Goal: Information Seeking & Learning: Learn about a topic

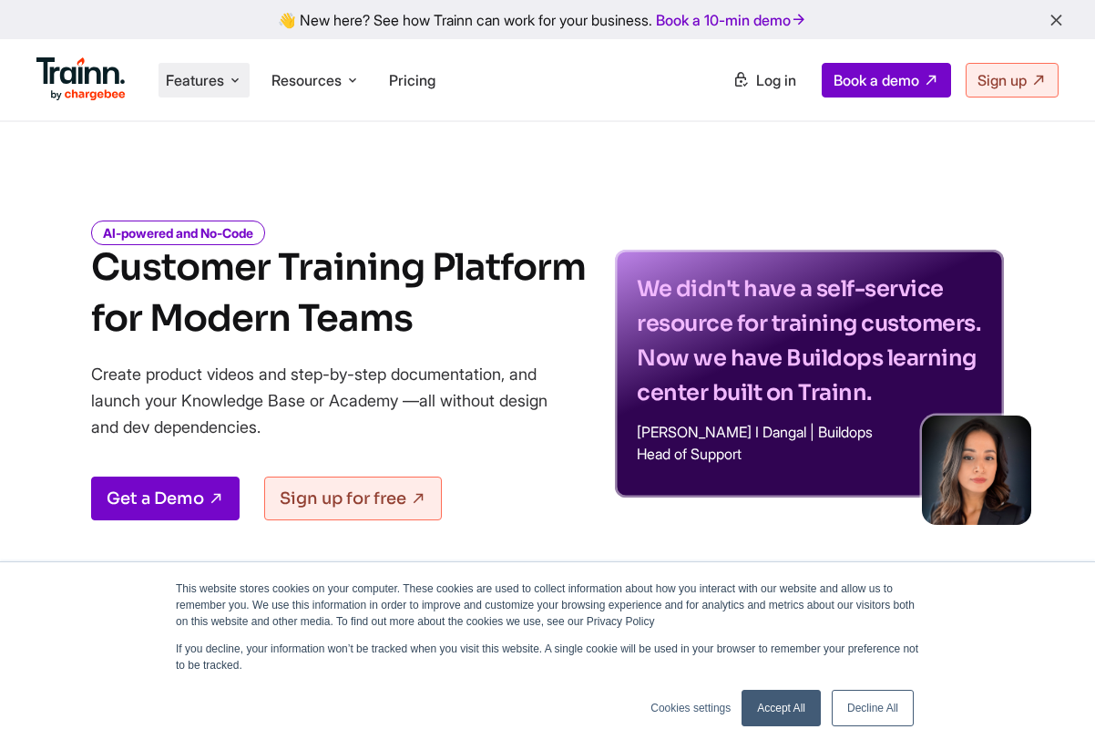
click at [220, 82] on span "Features" at bounding box center [195, 80] width 58 height 20
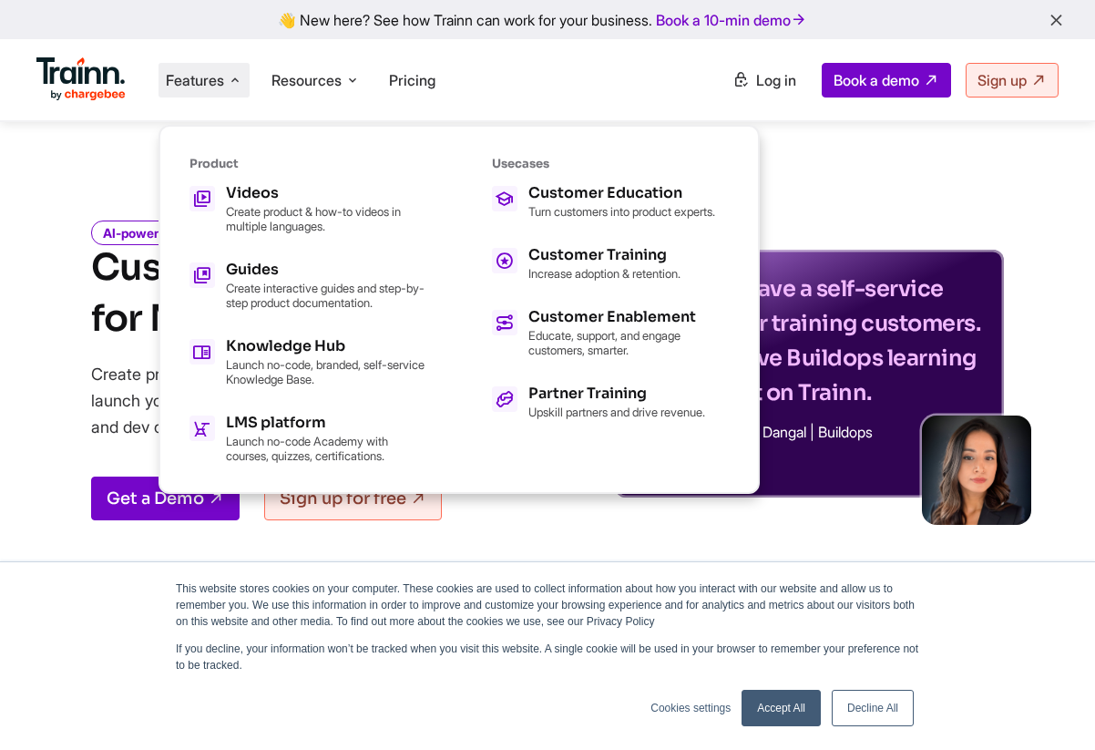
click at [482, 83] on ul "Features Product Videos Create product & how-to videos in multiple languages. G…" at bounding box center [291, 80] width 511 height 52
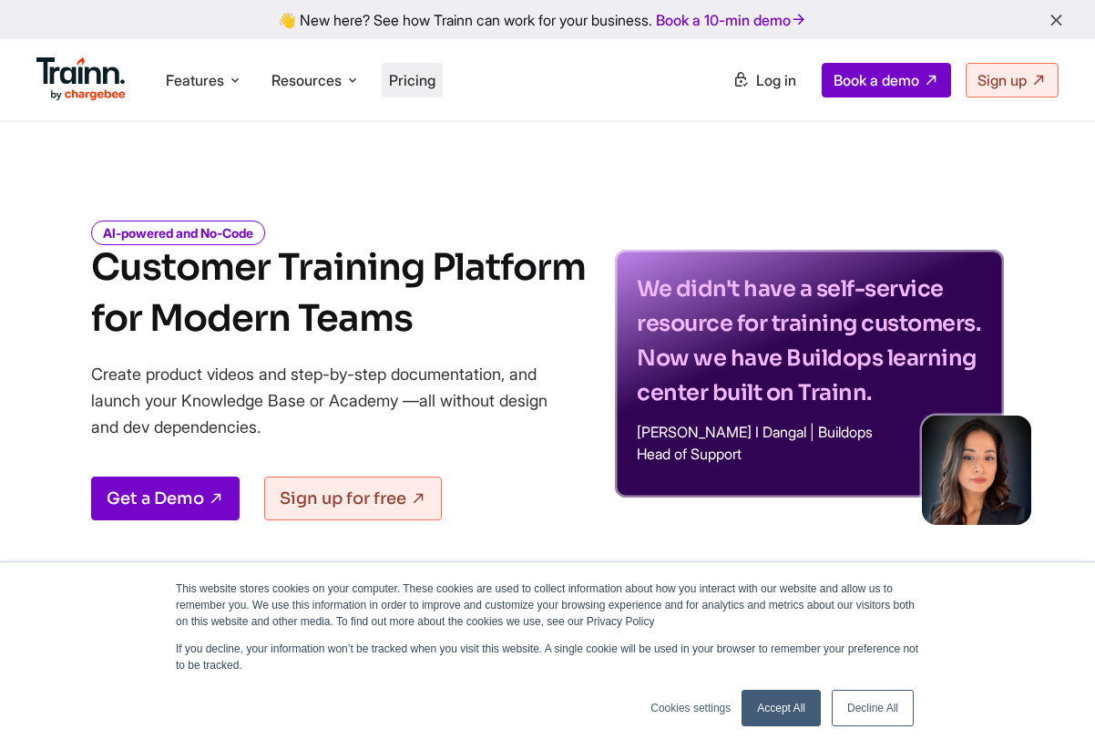
click at [417, 79] on span "Pricing" at bounding box center [412, 80] width 46 height 18
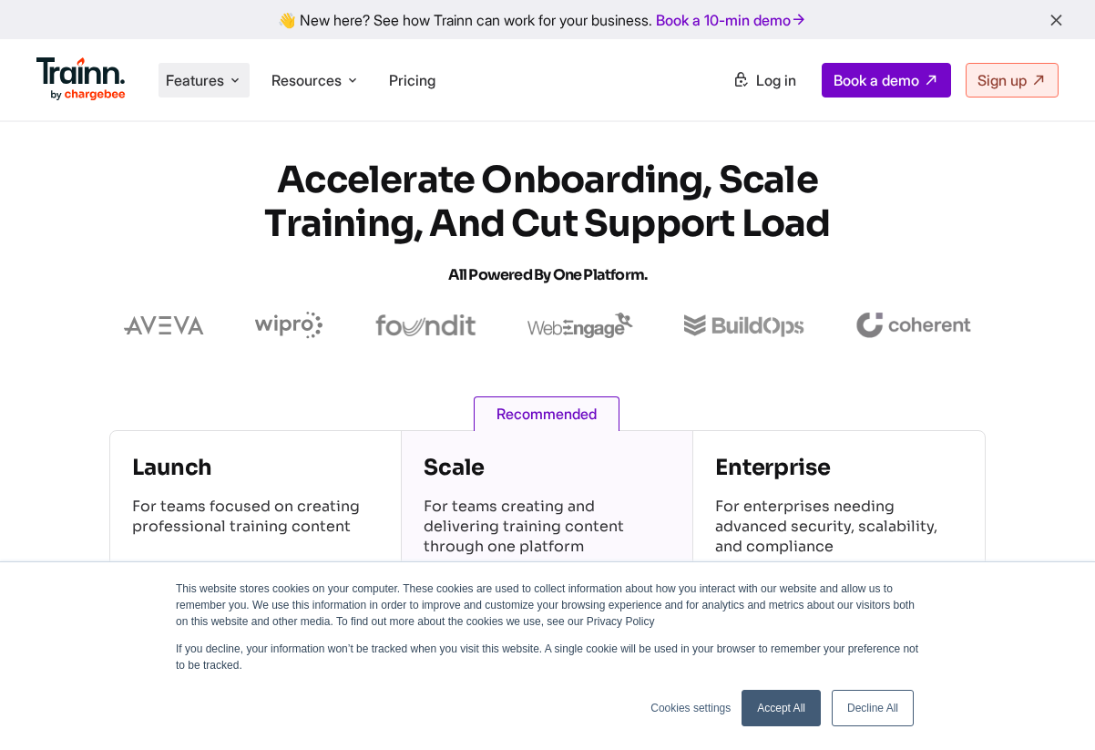
click at [198, 80] on span "Features" at bounding box center [195, 80] width 58 height 20
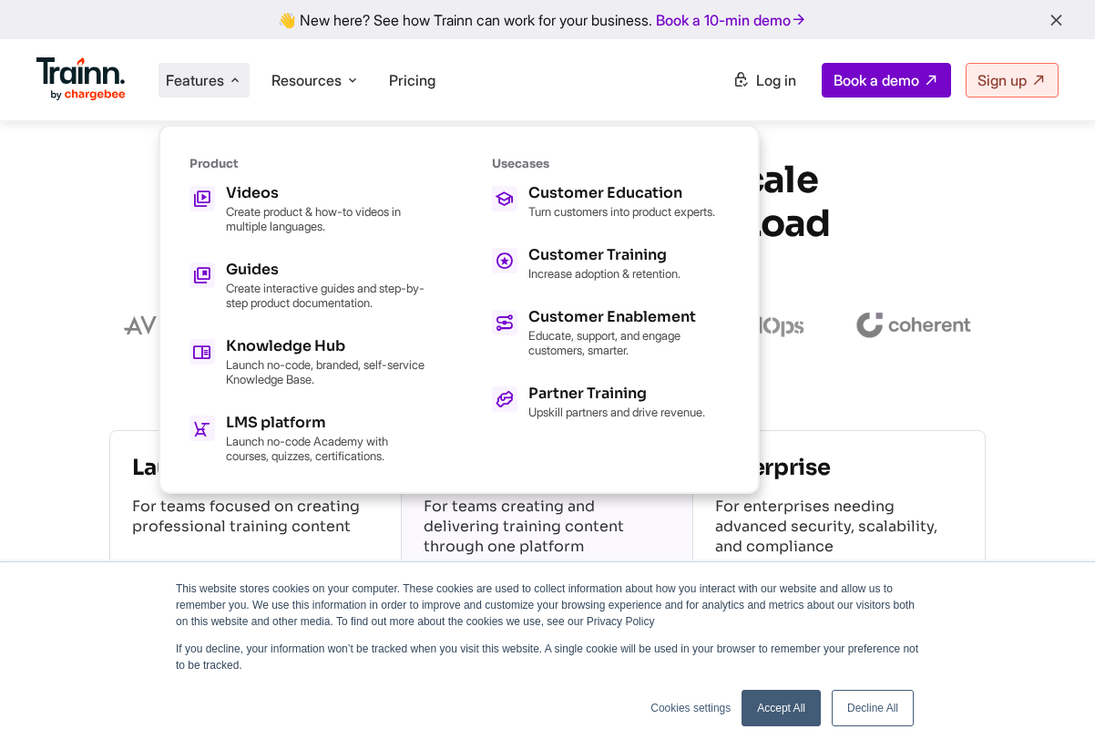
click at [72, 189] on section "Accelerate Onboarding, Scale Training, and Cut Support Load All Powered by One …" at bounding box center [547, 249] width 1095 height 180
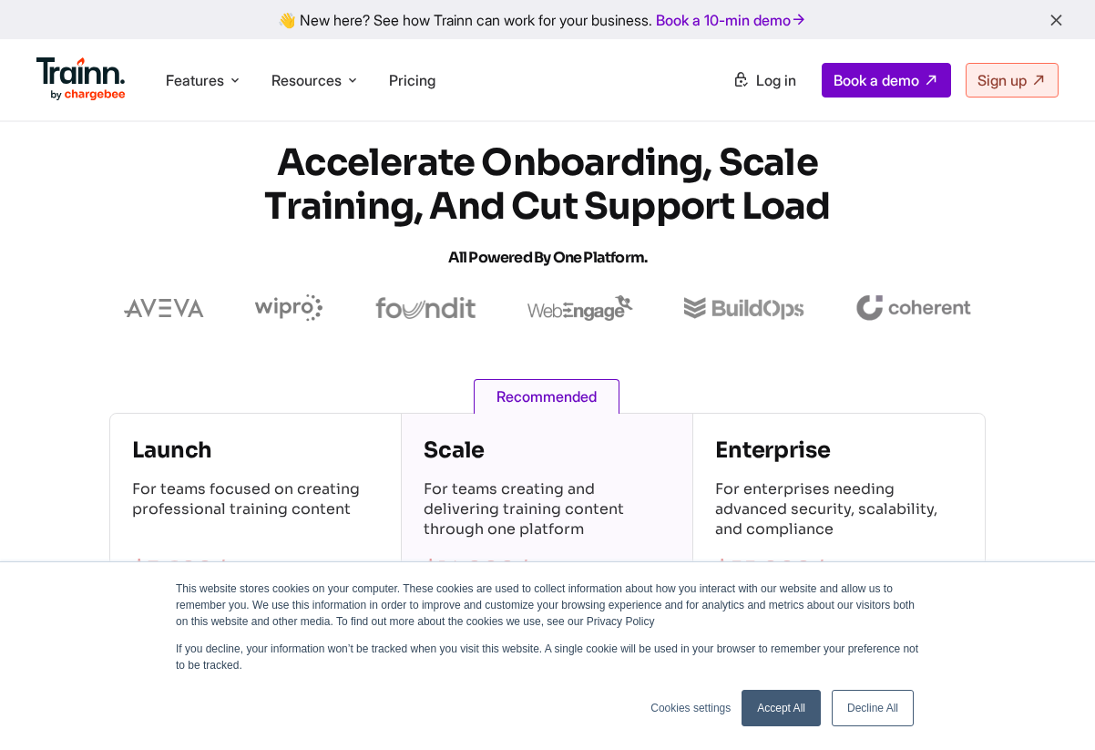
scroll to position [21, 0]
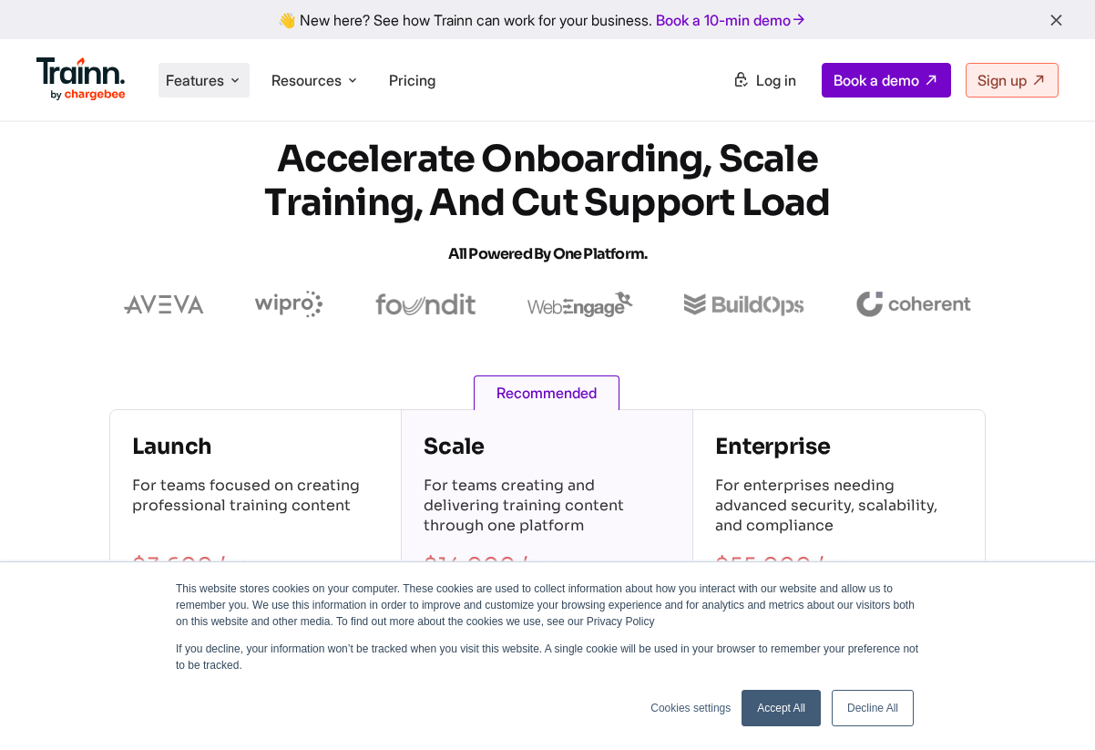
click at [242, 90] on li "Features Product Videos Create product & how-to videos in multiple languages. G…" at bounding box center [204, 80] width 91 height 35
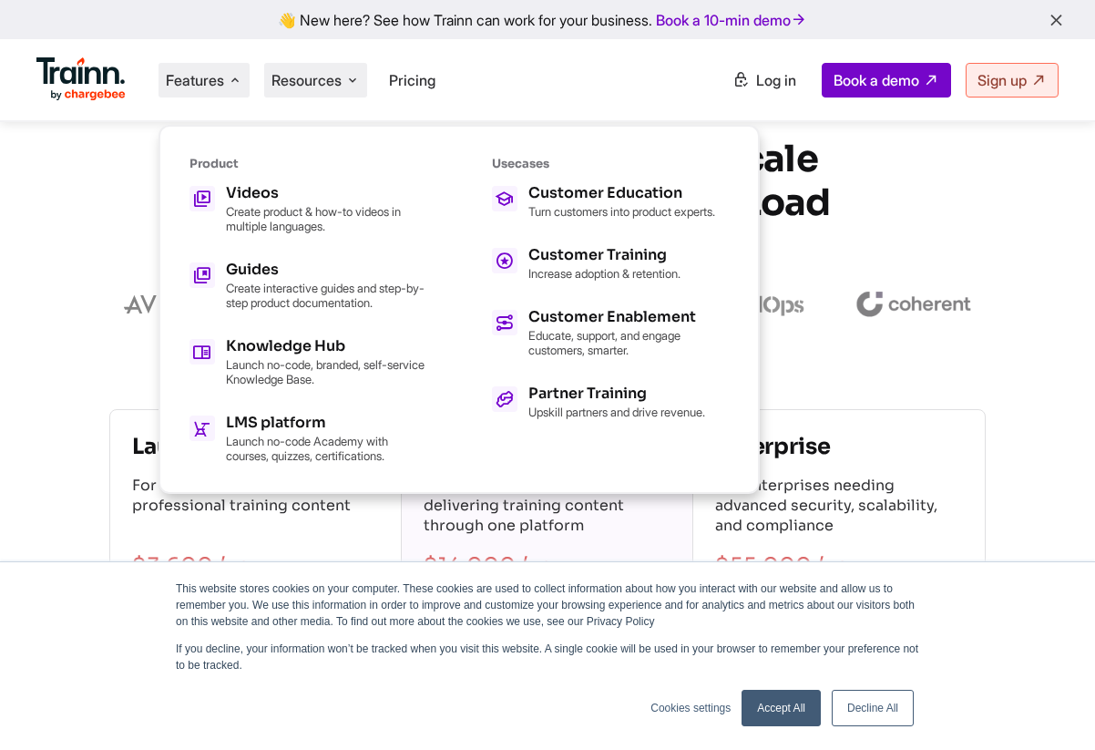
click at [317, 79] on span "Resources" at bounding box center [307, 80] width 70 height 20
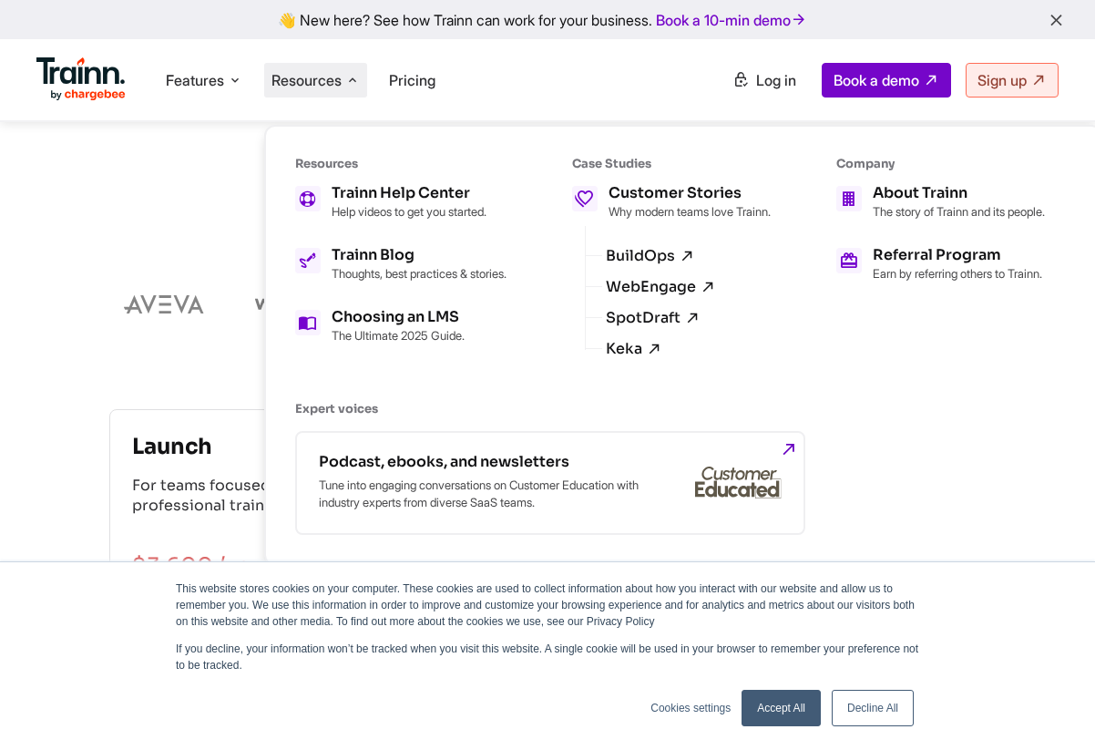
click at [190, 215] on section "Accelerate Onboarding, Scale Training, and Cut Support Load All Powered by One …" at bounding box center [547, 228] width 1095 height 180
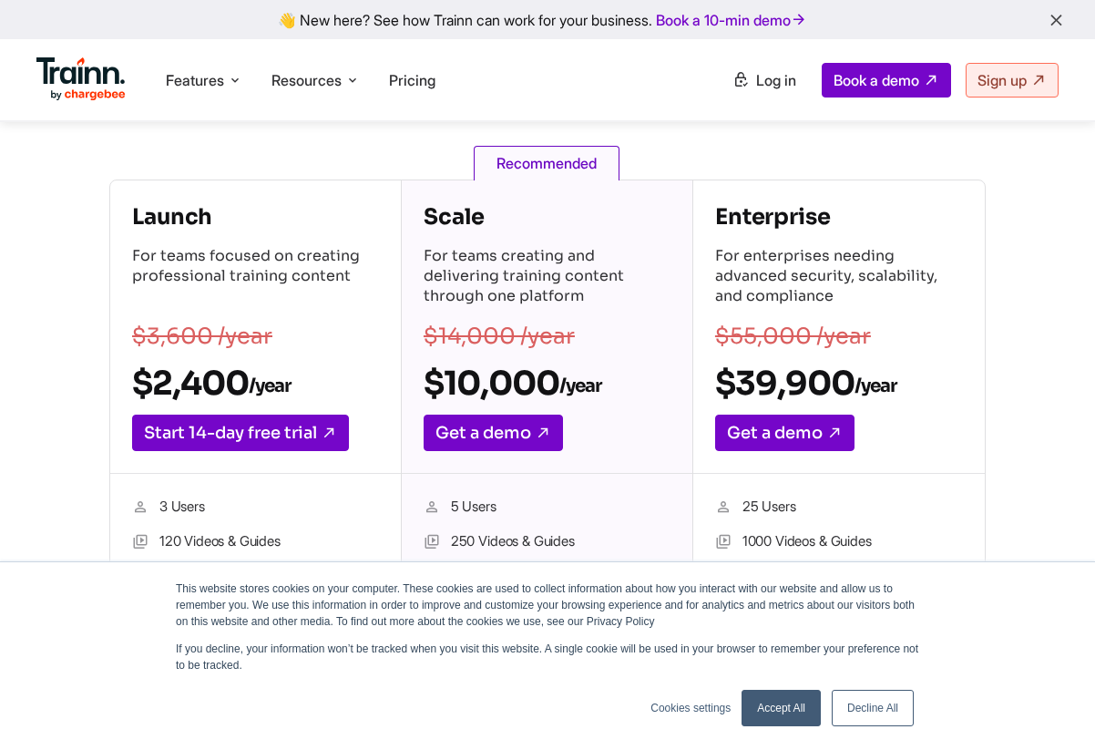
scroll to position [242, 0]
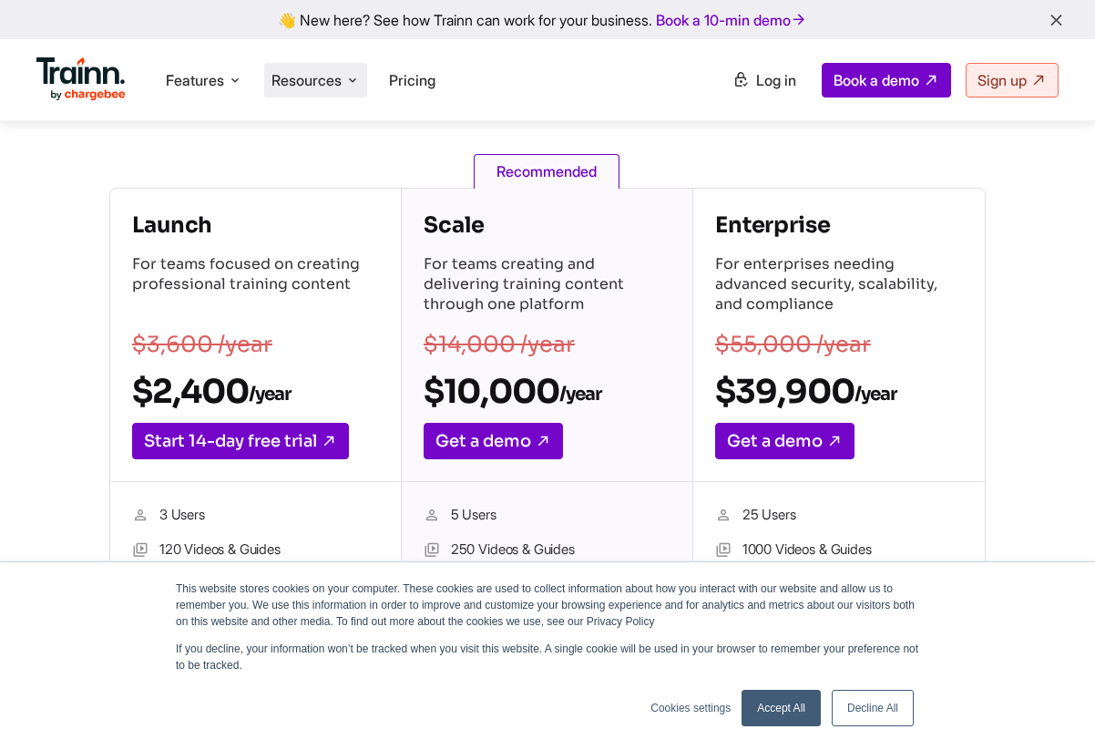
click at [347, 71] on li "Resources Resources Trainn Help Center Help videos to get you started. Trainn B…" at bounding box center [315, 80] width 103 height 35
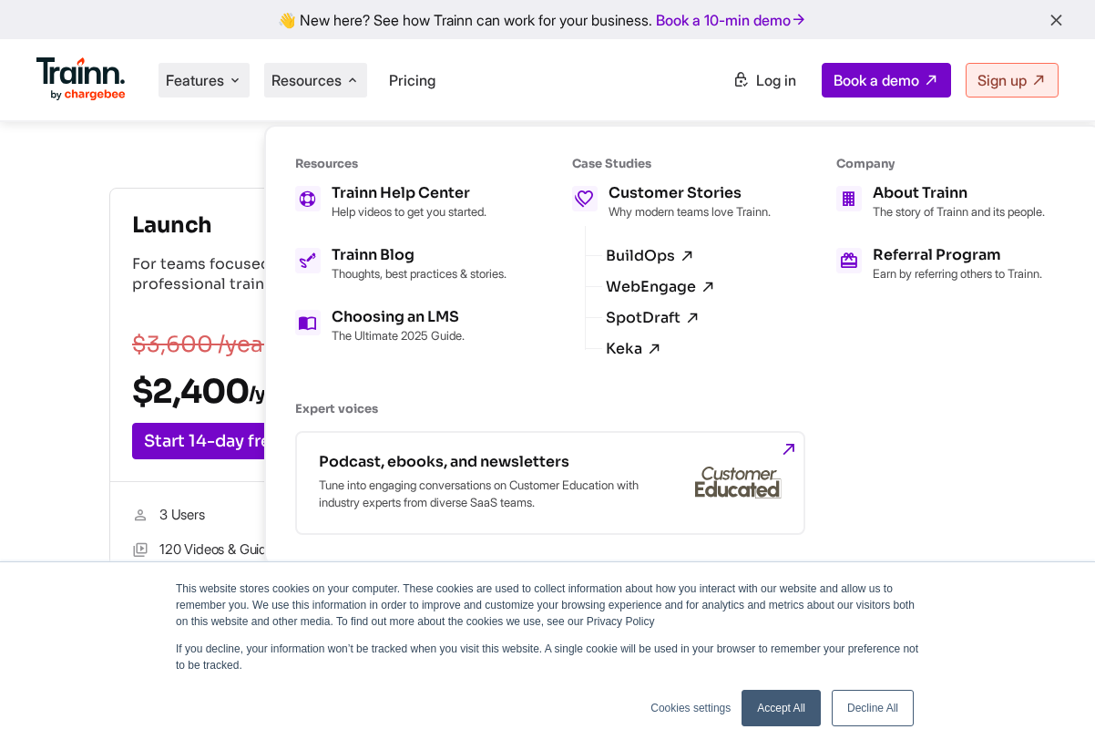
click at [191, 71] on span "Features" at bounding box center [195, 80] width 58 height 20
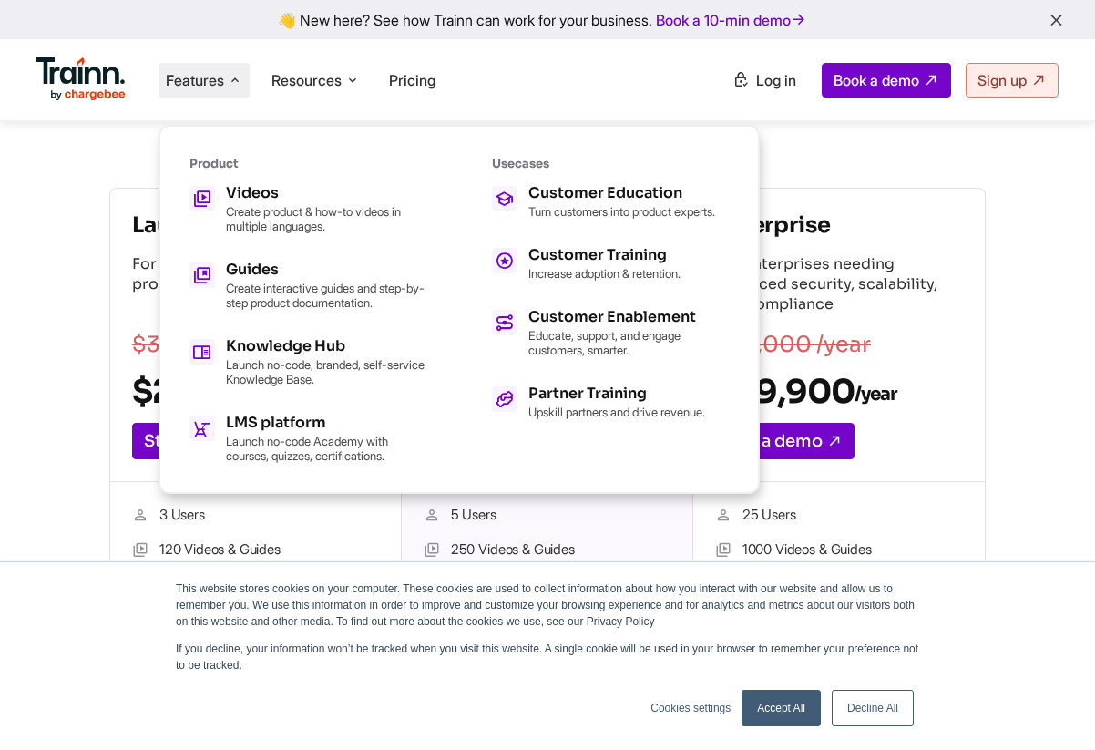
click at [119, 309] on div "Launch For teams focused on creating professional training content $3,600 /year…" at bounding box center [255, 335] width 291 height 293
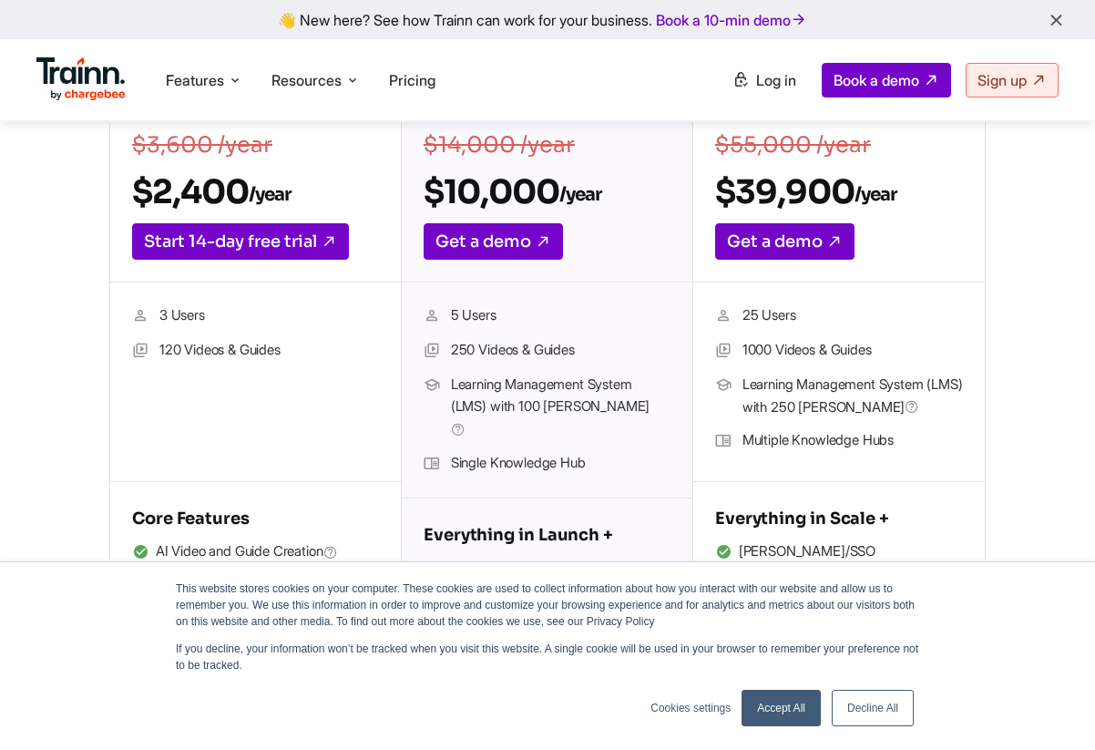
scroll to position [469, 0]
